Goal: Communication & Community: Answer question/provide support

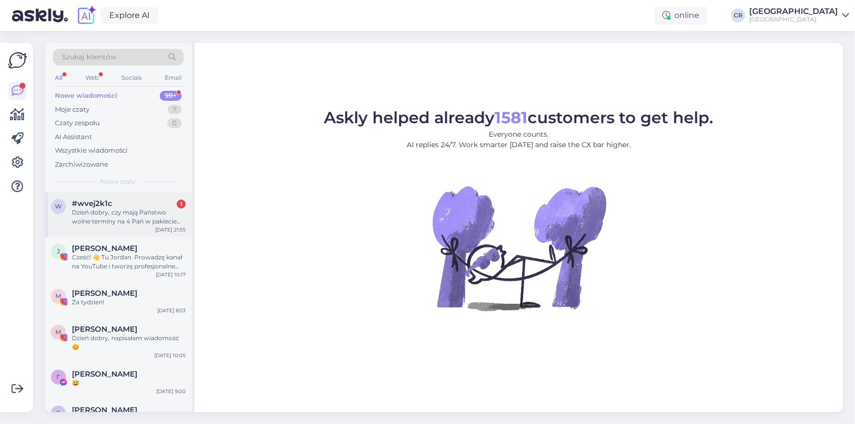
click at [152, 216] on div "Dzień dobry, czy mają Państwo wolne terminy na 4 Pań w pakiecie "lejdys" w dnia…" at bounding box center [129, 217] width 114 height 18
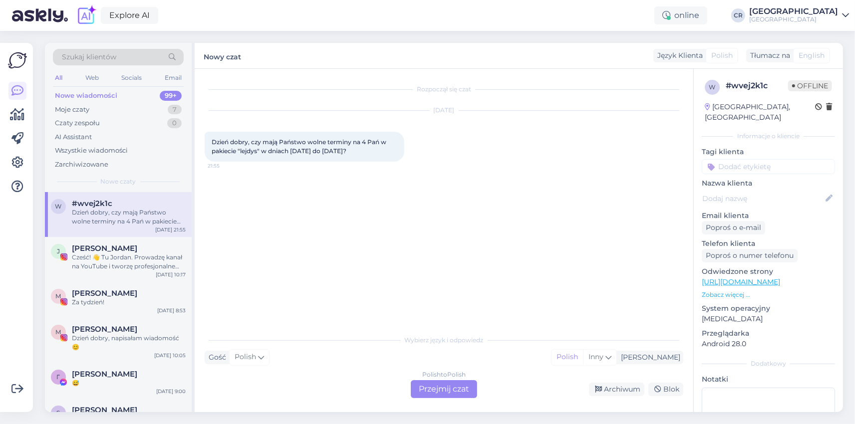
click at [436, 387] on div "Polish to Polish Przejmij czat" at bounding box center [444, 389] width 66 height 18
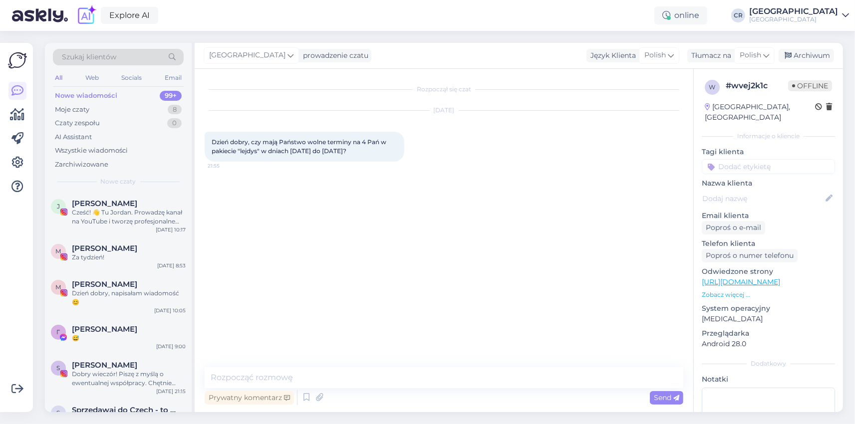
click at [379, 363] on div "Rozpoczął się czat [DATE] Dzień dobry, czy mają Państwo wolne terminy na 4 Pań …" at bounding box center [444, 240] width 498 height 343
click at [383, 367] on div "Rozpoczął się czat [DATE] Dzień dobry, czy mają Państwo wolne terminy na 4 Pań …" at bounding box center [444, 240] width 498 height 343
click at [384, 379] on textarea at bounding box center [444, 377] width 479 height 21
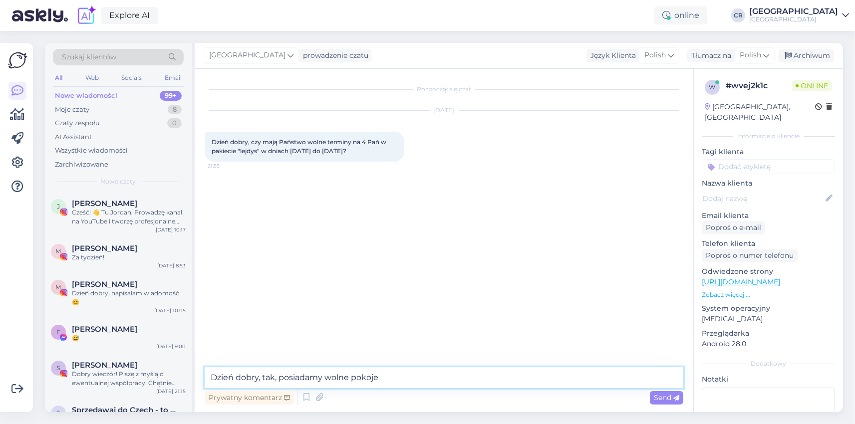
type textarea "Dzień dobry, tak, posiadamy wolne pokoje."
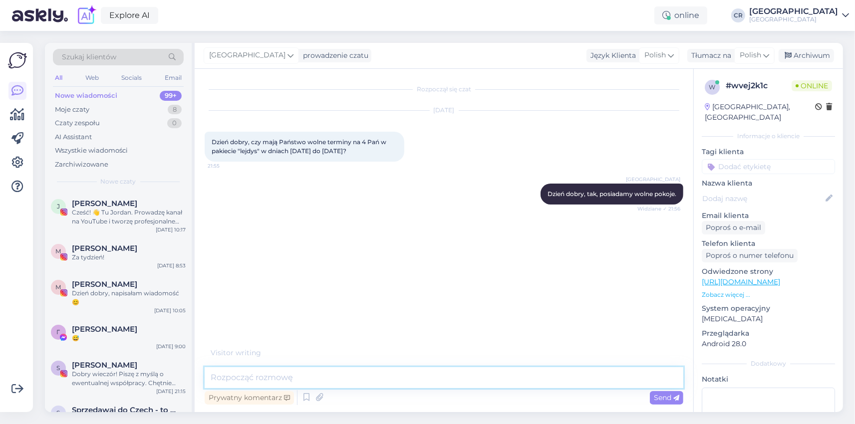
click at [357, 373] on textarea at bounding box center [444, 377] width 479 height 21
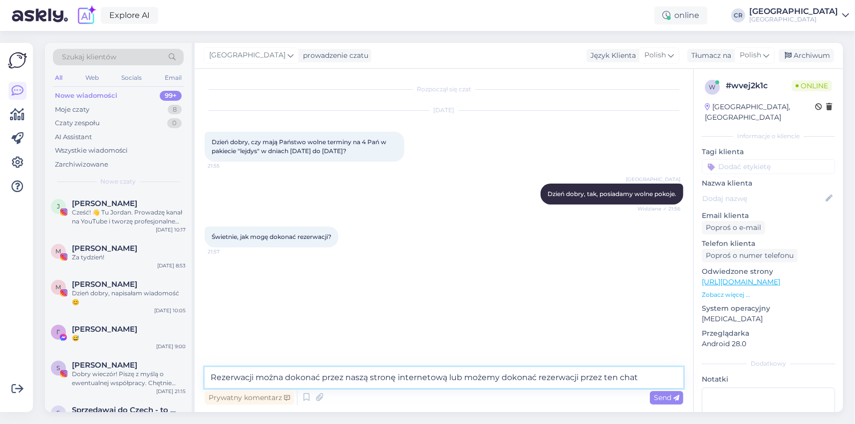
type textarea "Rezerwacji można dokonać przez naszą stronę internetową lub możemy dokonać reze…"
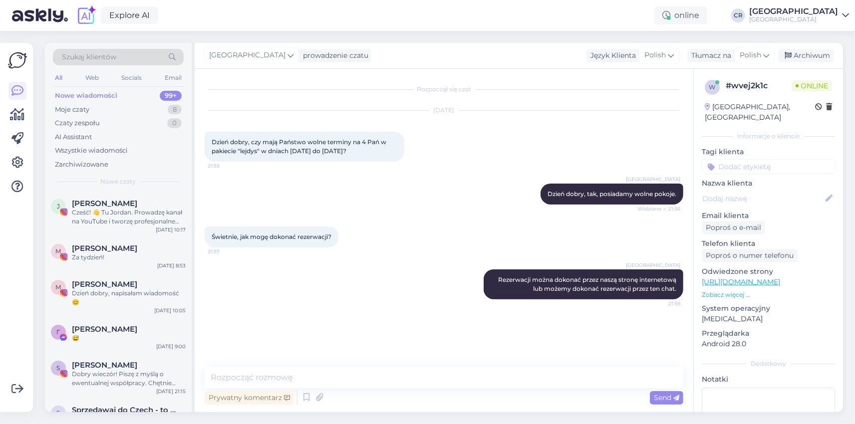
click at [347, 335] on div "Rozpoczął się czat [DATE] Dzień dobry, czy mają Państwo wolne terminy na 4 Pań …" at bounding box center [448, 218] width 487 height 279
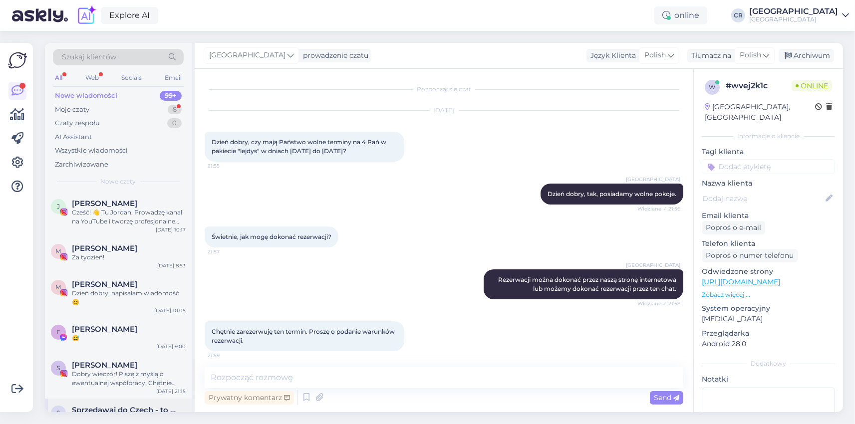
scroll to position [4, 0]
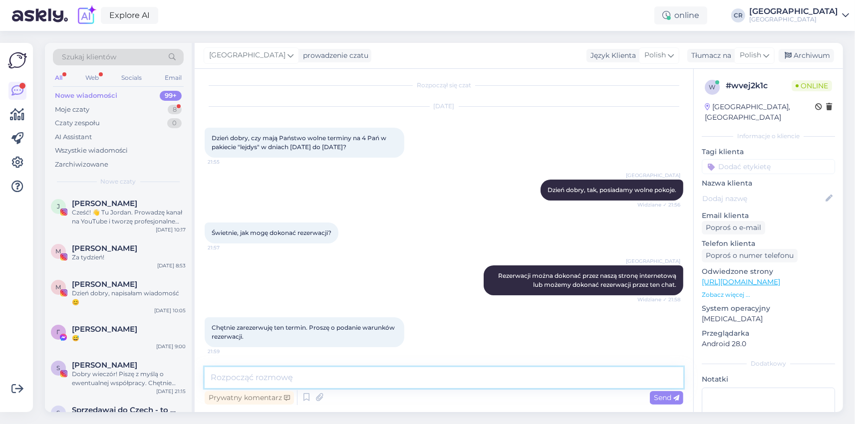
click at [388, 380] on textarea at bounding box center [444, 377] width 479 height 21
click at [456, 360] on textarea "Posiadamy pokoje w budynku restauracyjnym w cenie 1698zł, lub pokoje w budynku …" at bounding box center [444, 371] width 479 height 33
click at [452, 365] on textarea "Posiadamy pokoje w budynku restauracyjnym w cenie 1698zł, lub pokoje w budynku …" at bounding box center [444, 371] width 479 height 33
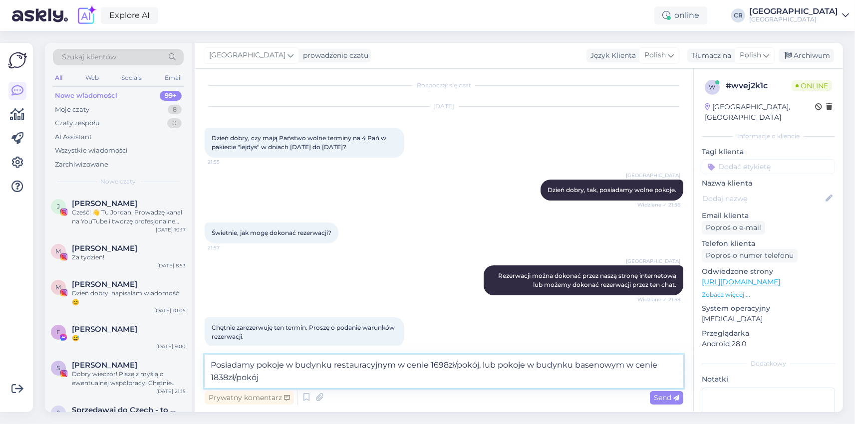
click at [473, 374] on textarea "Posiadamy pokoje w budynku restauracyjnym w cenie 1698zł/pokój, lub pokoje w bu…" at bounding box center [444, 371] width 479 height 33
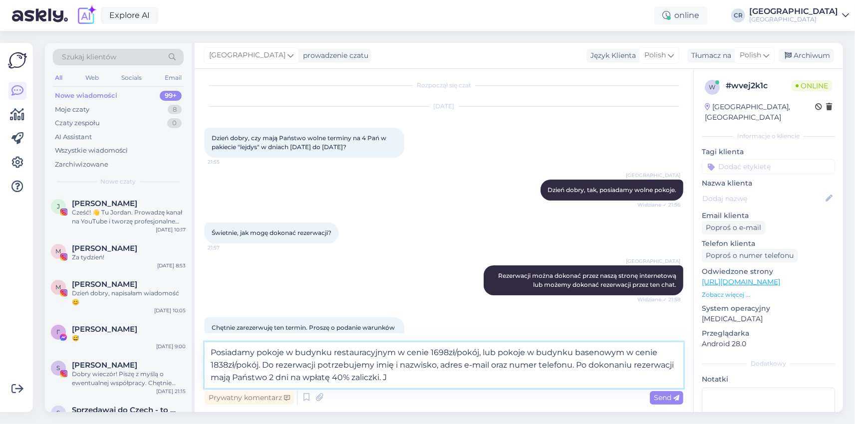
type textarea "Posiadamy pokoje w budynku restauracyjnym w cenie 1698zł/pokój, lub pokoje w bu…"
click at [407, 377] on textarea "Posiadamy pokoje w budynku restauracyjnym w cenie 1698zł/pokój, lub pokoje w bu…" at bounding box center [444, 365] width 479 height 46
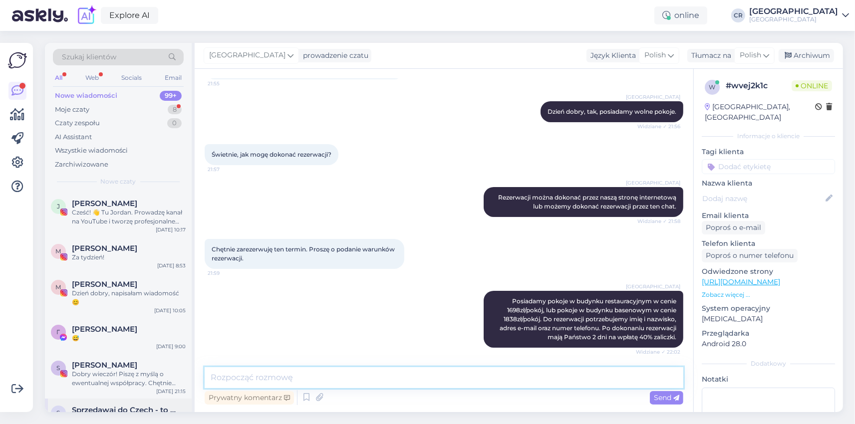
scroll to position [126, 0]
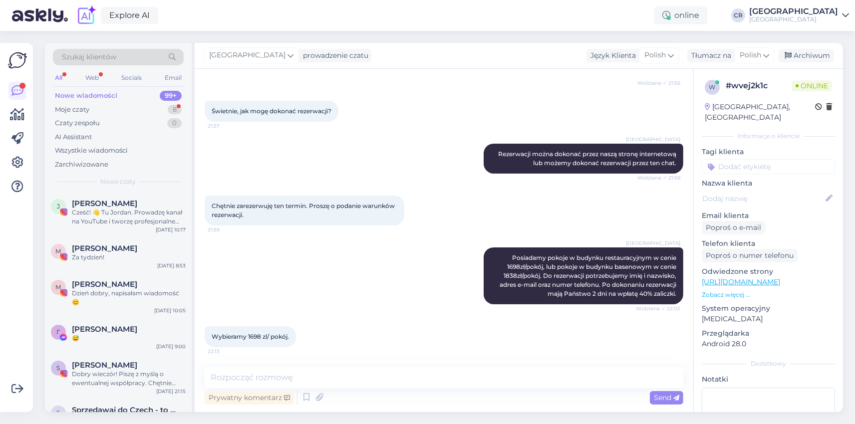
click at [453, 329] on div "Wybieramy 1698 zl/ pokój. 22:13" at bounding box center [444, 336] width 479 height 43
click at [392, 303] on div "[GEOGRAPHIC_DATA] Posiadamy pokoje w budynku restauracyjnym w cenie 1698zł/pokó…" at bounding box center [444, 276] width 479 height 79
click at [105, 112] on div "Moje czaty 8" at bounding box center [118, 110] width 131 height 14
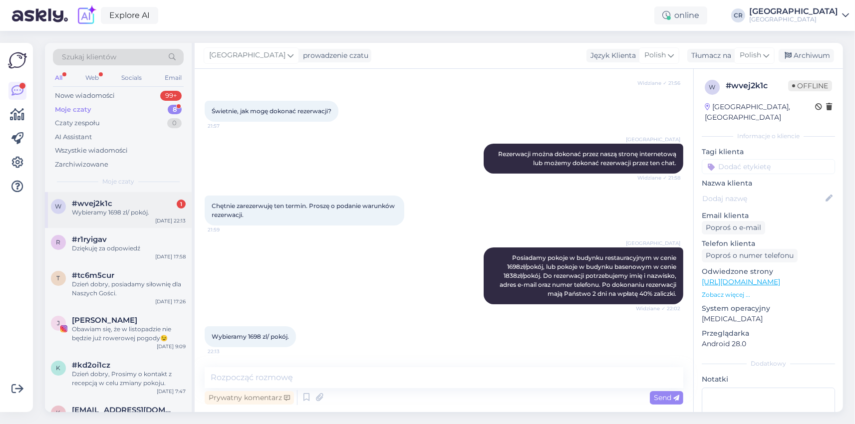
click at [99, 212] on div "Wybieramy 1698 zl/ pokój." at bounding box center [129, 212] width 114 height 9
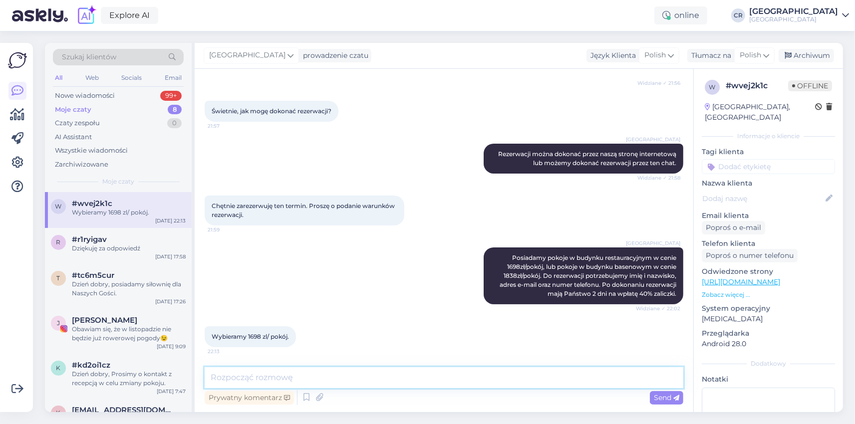
click at [277, 374] on textarea at bounding box center [444, 377] width 479 height 21
click at [269, 376] on textarea "Poproszę dane na które dokonać rezerwacji." at bounding box center [444, 377] width 479 height 21
type textarea "Poproszę dane, na które dokonać rezerwacji."
click at [413, 370] on textarea "Poproszę dane, na które dokonać rezerwacji." at bounding box center [444, 377] width 479 height 21
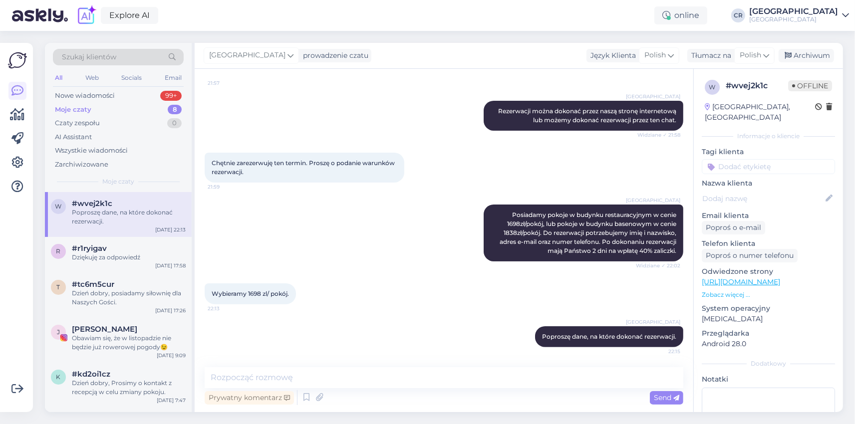
click at [416, 274] on div "Wybieramy 1698 zl/ pokój. 22:13" at bounding box center [444, 293] width 479 height 43
click at [120, 94] on div "Nowe wiadomości 99+" at bounding box center [118, 96] width 131 height 14
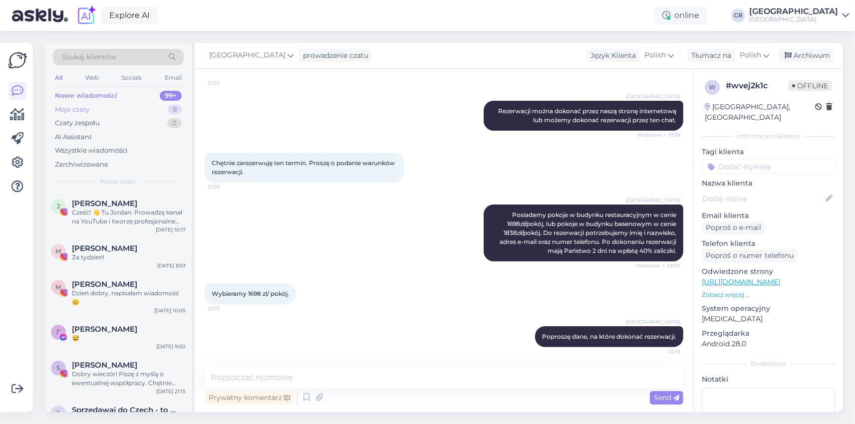
click at [103, 110] on div "Moje czaty 8" at bounding box center [118, 110] width 131 height 14
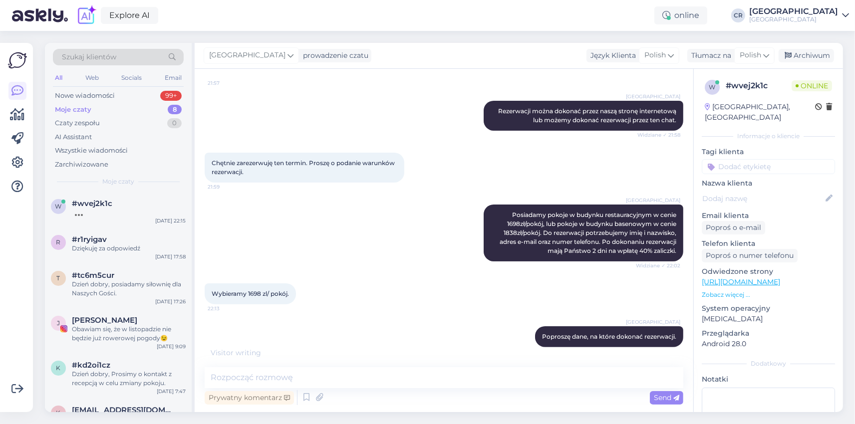
scroll to position [212, 0]
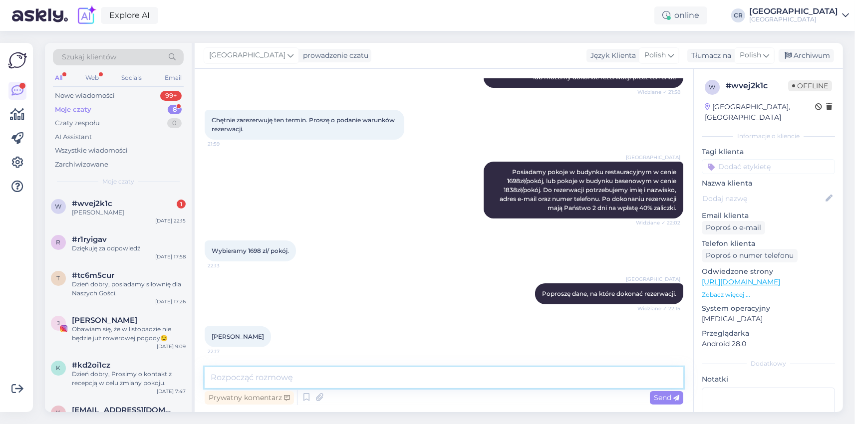
click at [297, 385] on textarea at bounding box center [444, 377] width 479 height 21
type textarea "Poproszę jeszcze numer telefonu oraz adres e-mail."
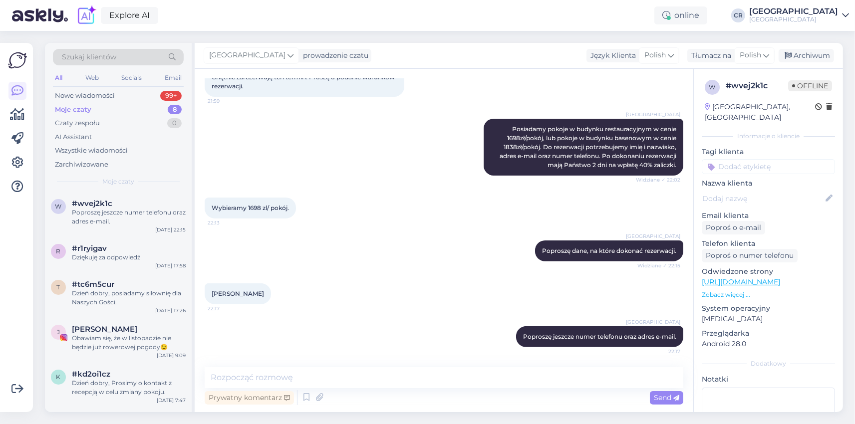
click at [414, 304] on div "[PERSON_NAME] 22:17" at bounding box center [444, 293] width 479 height 43
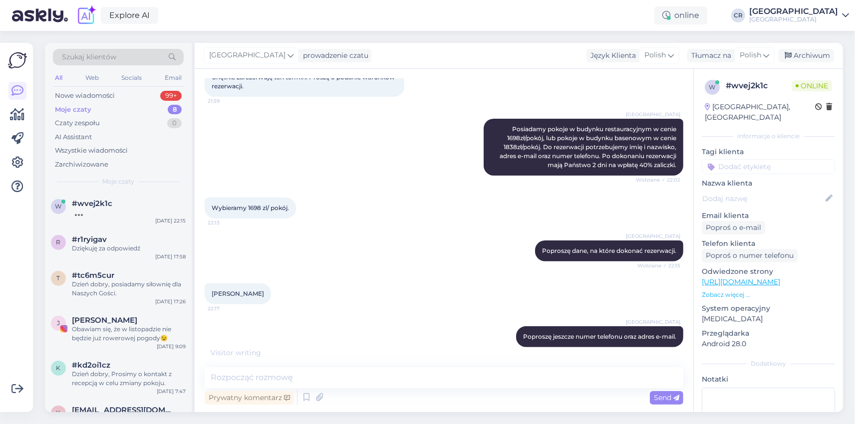
scroll to position [297, 0]
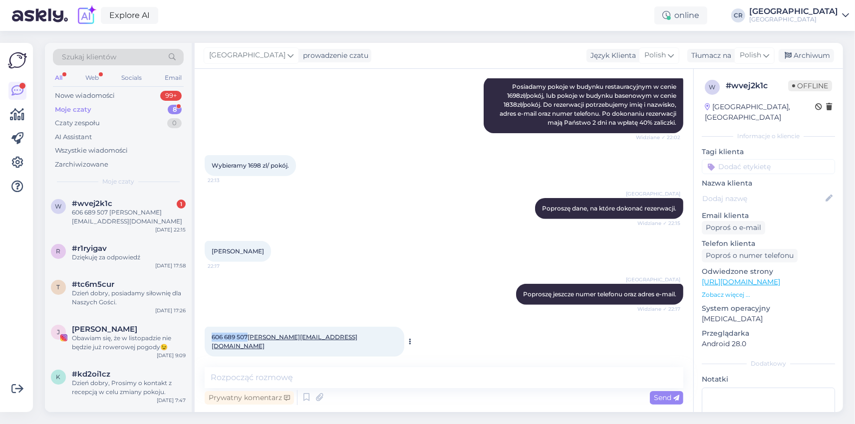
drag, startPoint x: 247, startPoint y: 336, endPoint x: 211, endPoint y: 338, distance: 36.0
click at [211, 338] on div "606 689 507 [PERSON_NAME][EMAIL_ADDRESS][DOMAIN_NAME] 22:30" at bounding box center [305, 342] width 200 height 30
copy span "606 689 507"
drag, startPoint x: 338, startPoint y: 337, endPoint x: 252, endPoint y: 338, distance: 86.3
click at [251, 338] on div "606 689 507 [PERSON_NAME][EMAIL_ADDRESS][DOMAIN_NAME] 22:30" at bounding box center [305, 342] width 200 height 30
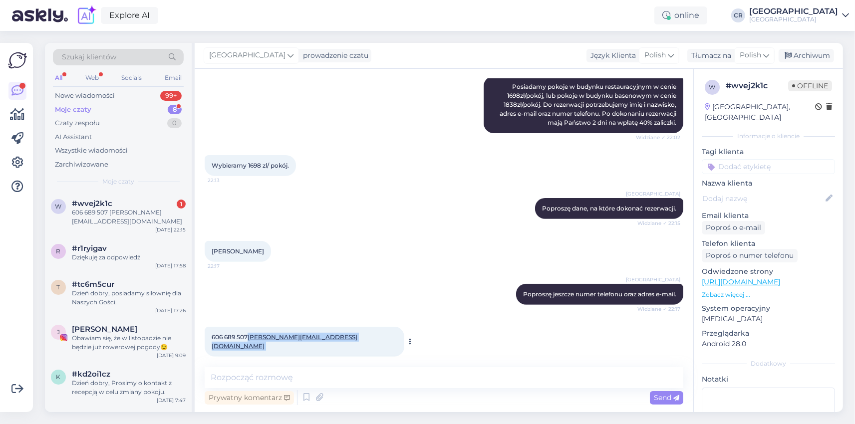
copy span "[PERSON_NAME][EMAIL_ADDRESS][DOMAIN_NAME]"
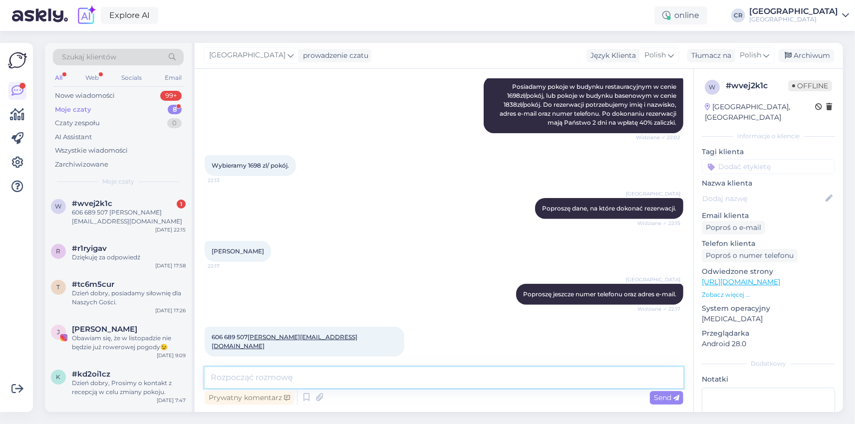
click at [346, 382] on textarea at bounding box center [444, 377] width 479 height 21
type textarea "Na podany adres mailowy zostało wysłane potwierdzenie rezerwacji."
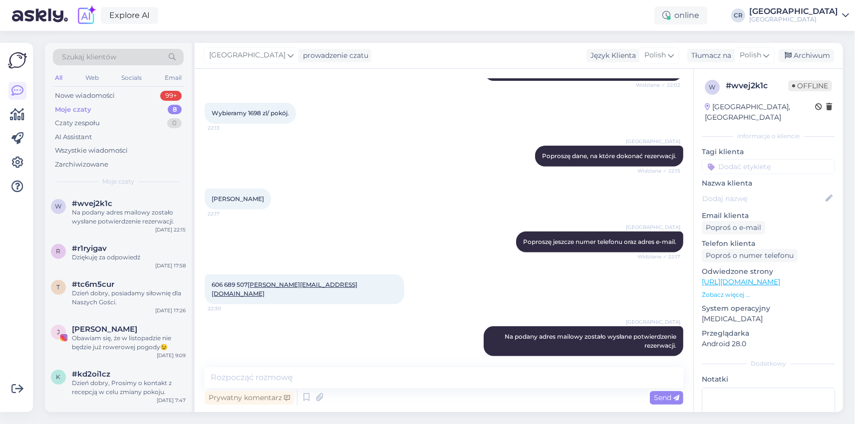
click at [459, 240] on div "[GEOGRAPHIC_DATA] Poproszę jeszcze numer telefonu oraz adres e-mail. Widziane ✓…" at bounding box center [444, 242] width 479 height 43
